Goal: Task Accomplishment & Management: Complete application form

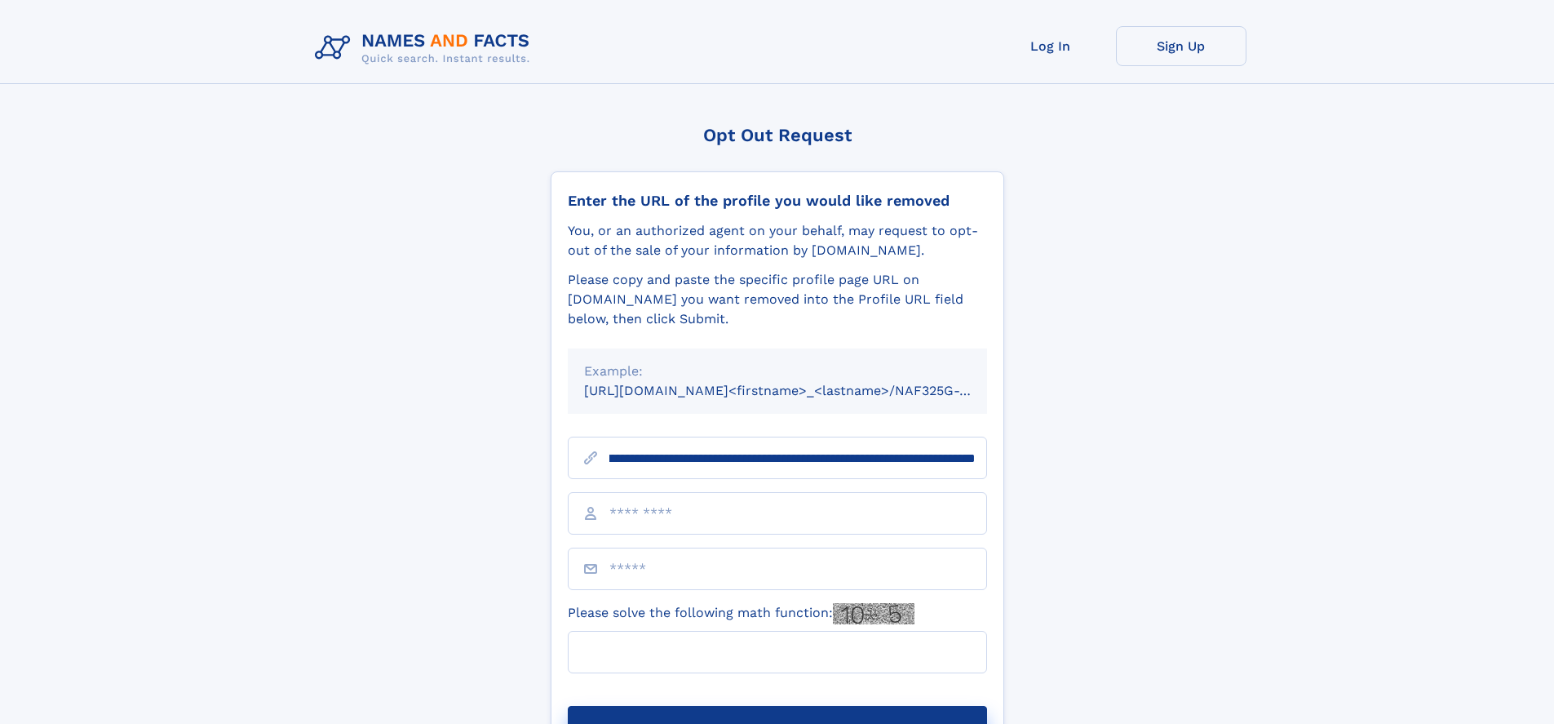
scroll to position [0, 197]
type input "**********"
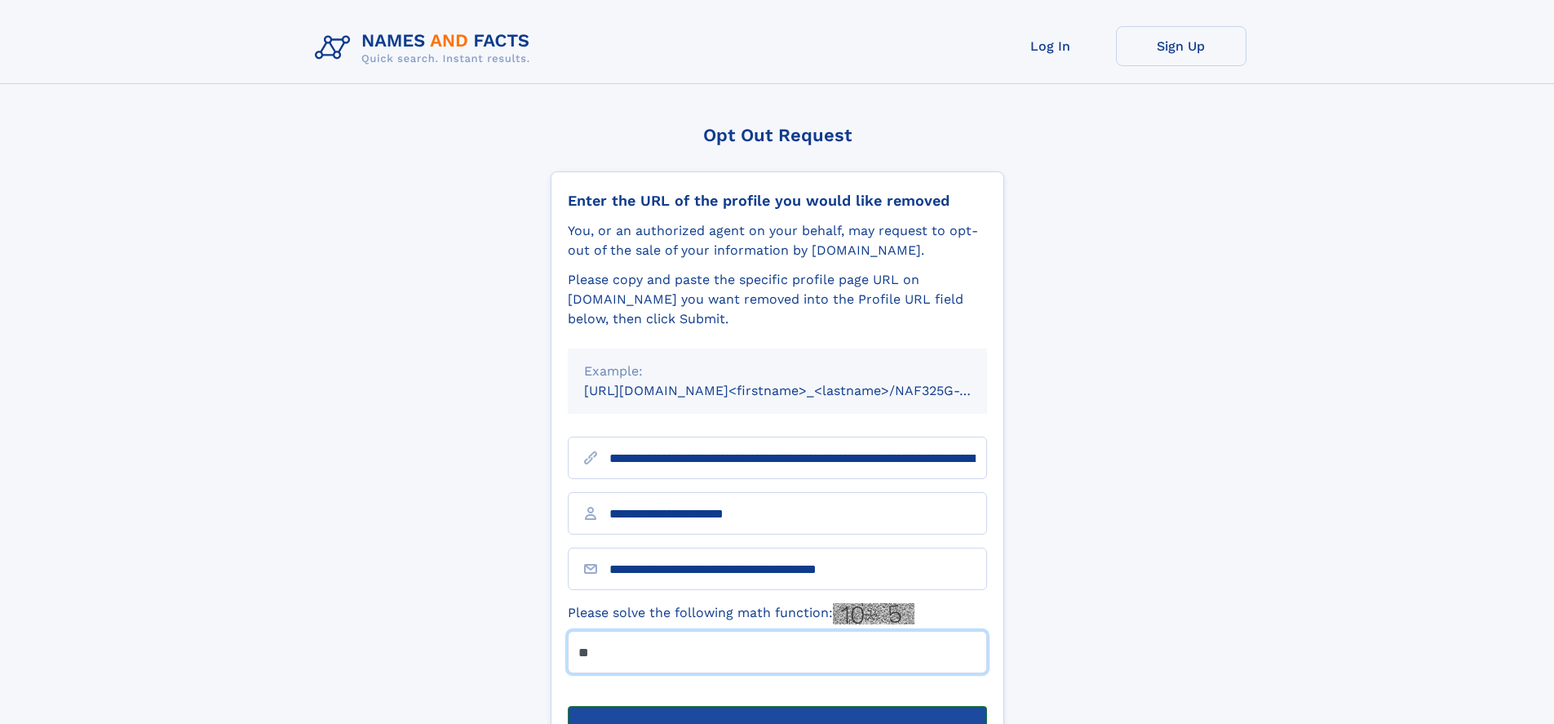
type input "**"
click at [777, 706] on button "Submit Opt Out Request" at bounding box center [777, 732] width 419 height 52
